Goal: Information Seeking & Learning: Learn about a topic

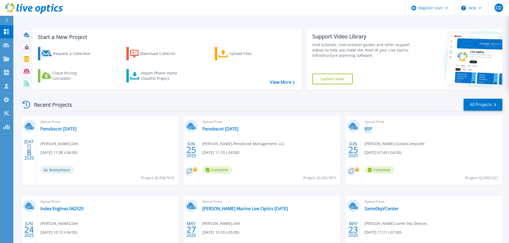
click at [369, 130] on link "BSP" at bounding box center [368, 128] width 8 height 5
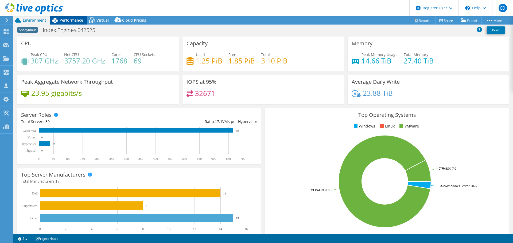
click at [66, 18] on span "Performance" at bounding box center [71, 20] width 23 height 5
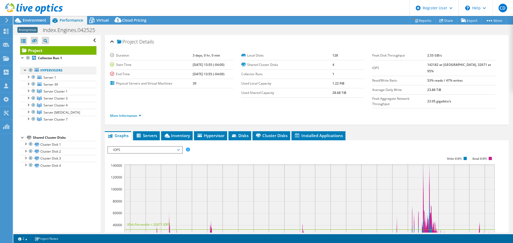
click at [25, 71] on div at bounding box center [25, 69] width 5 height 5
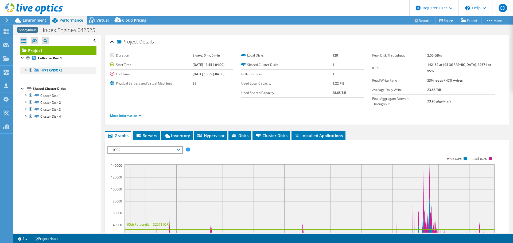
click at [25, 71] on div at bounding box center [25, 69] width 5 height 5
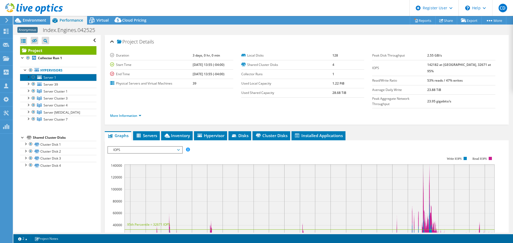
click at [25, 78] on link "Server 1" at bounding box center [58, 77] width 76 height 7
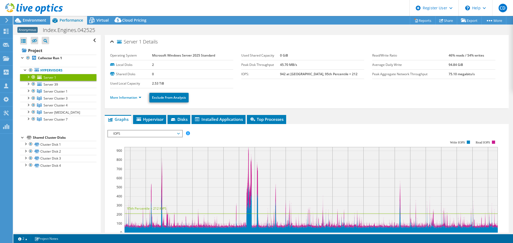
click at [25, 78] on link "Server 1" at bounding box center [58, 77] width 76 height 7
click at [28, 77] on div at bounding box center [27, 76] width 5 height 5
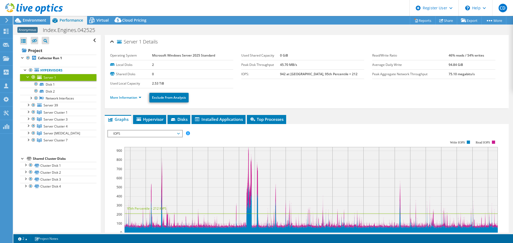
click at [33, 77] on div at bounding box center [33, 77] width 5 height 6
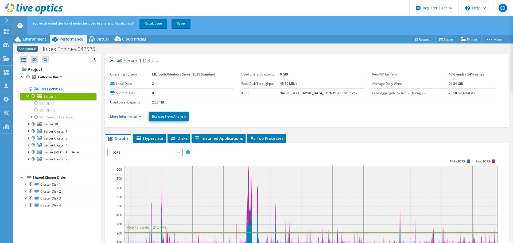
click at [35, 97] on div at bounding box center [33, 96] width 5 height 6
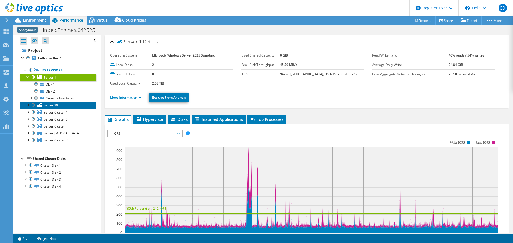
click at [25, 103] on link "Server 39" at bounding box center [58, 105] width 76 height 7
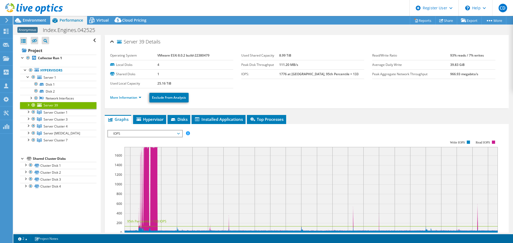
click at [28, 104] on div at bounding box center [27, 104] width 5 height 5
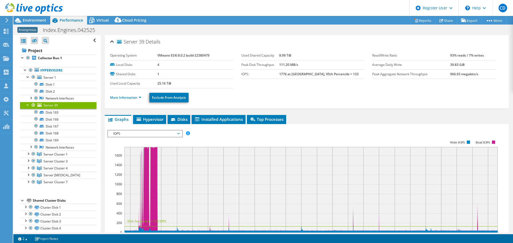
click at [28, 104] on div at bounding box center [27, 104] width 5 height 5
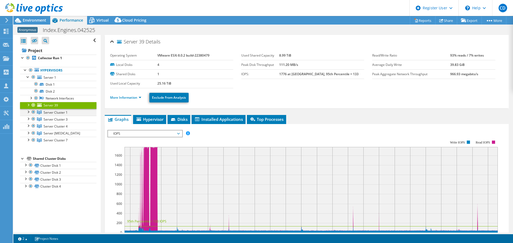
click at [28, 113] on div at bounding box center [27, 111] width 5 height 5
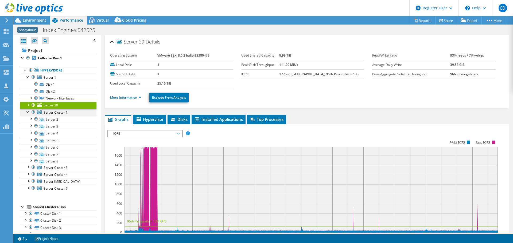
click at [28, 113] on div at bounding box center [27, 111] width 5 height 5
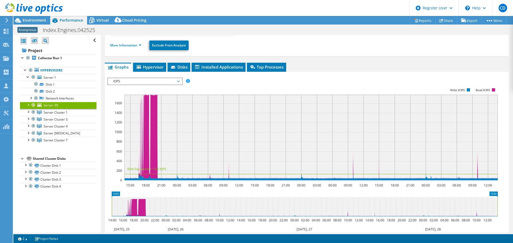
scroll to position [116, 0]
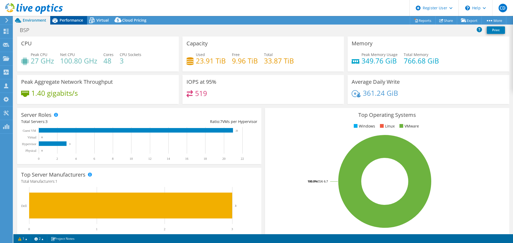
click at [81, 23] on div "Performance" at bounding box center [68, 20] width 37 height 9
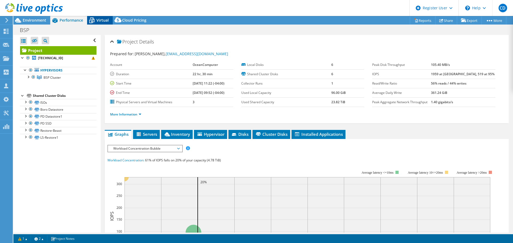
click at [104, 24] on div "Virtual" at bounding box center [100, 20] width 26 height 9
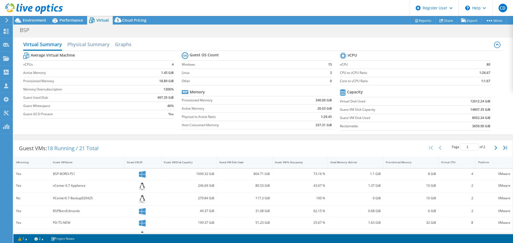
scroll to position [117, 0]
